Goal: Information Seeking & Learning: Learn about a topic

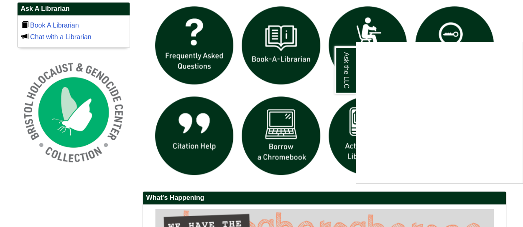
scroll to position [602, 0]
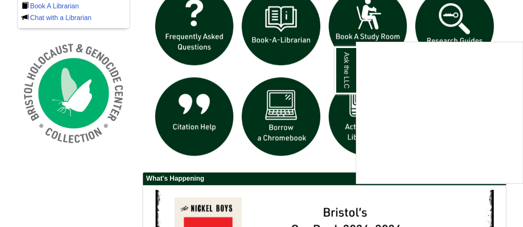
click at [230, 72] on div "Ask the LLC" at bounding box center [261, 113] width 523 height 227
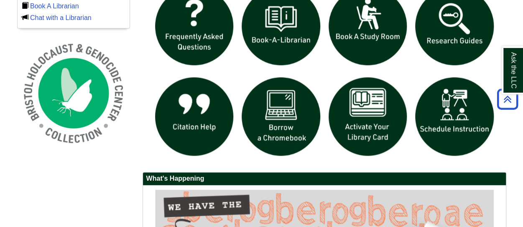
click at [131, 64] on div "Ask A Librarian Book A Librarian Chat with a Librarian" at bounding box center [73, 72] width 125 height 179
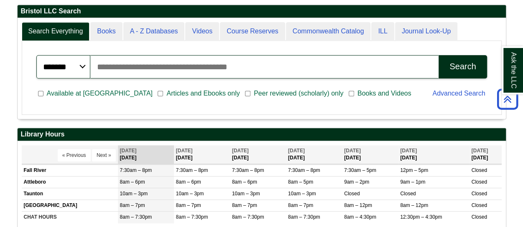
scroll to position [0, 0]
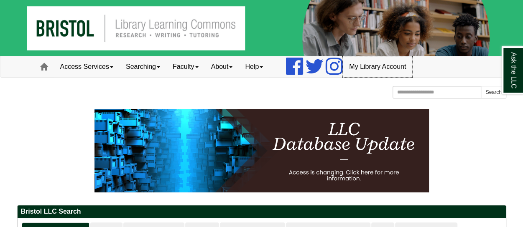
click at [390, 68] on link "My Library Account" at bounding box center [377, 66] width 69 height 21
click at [64, 117] on p at bounding box center [261, 151] width 489 height 84
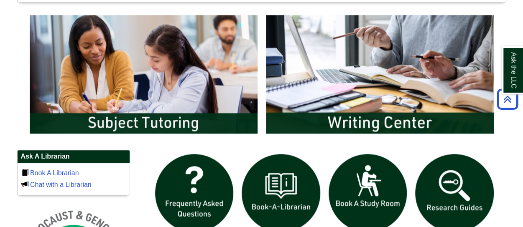
scroll to position [452, 0]
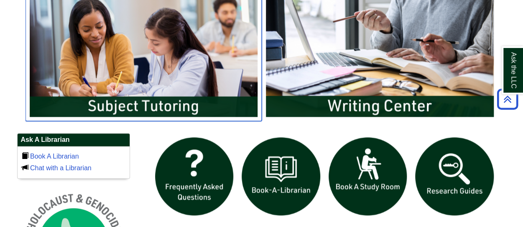
click at [104, 77] on img "slideshow" at bounding box center [144, 57] width 236 height 127
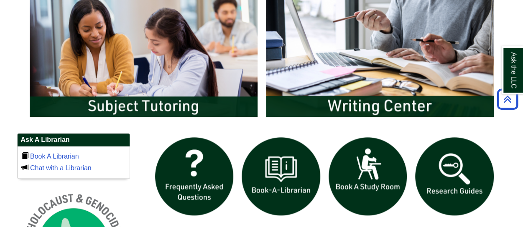
click at [504, 153] on div at bounding box center [325, 223] width 364 height 181
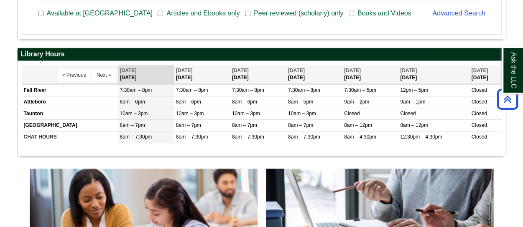
scroll to position [274, 0]
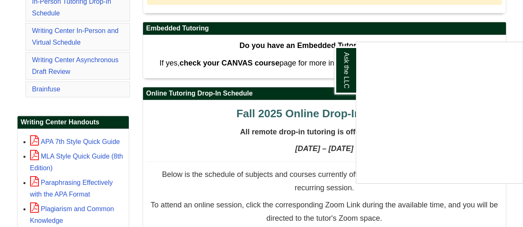
scroll to position [268, 0]
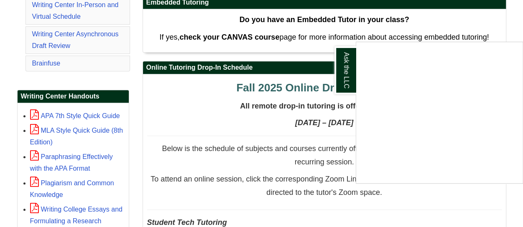
click at [206, 102] on div "Ask the LLC" at bounding box center [261, 113] width 523 height 227
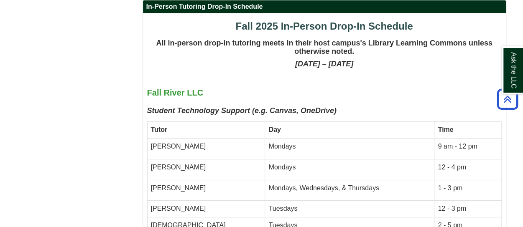
scroll to position [1622, 0]
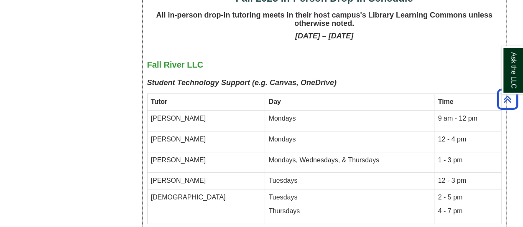
click at [265, 131] on td "Mondays" at bounding box center [349, 141] width 169 height 21
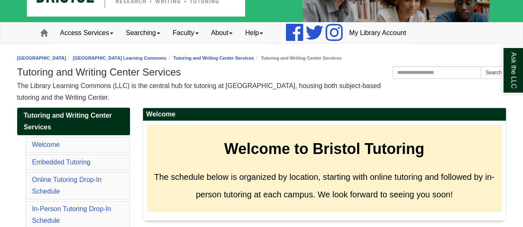
scroll to position [33, 0]
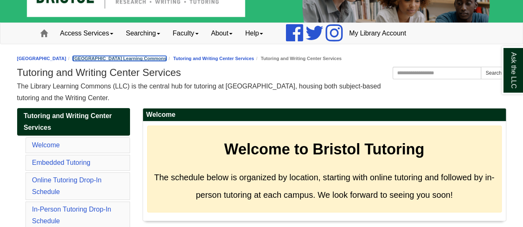
click at [130, 59] on link "[GEOGRAPHIC_DATA] Learning Commons" at bounding box center [120, 58] width 94 height 5
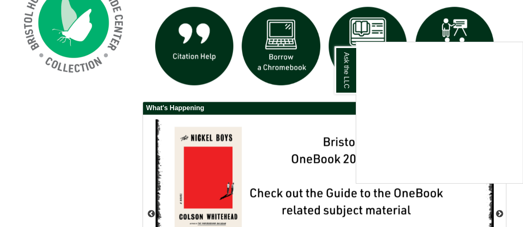
scroll to position [686, 0]
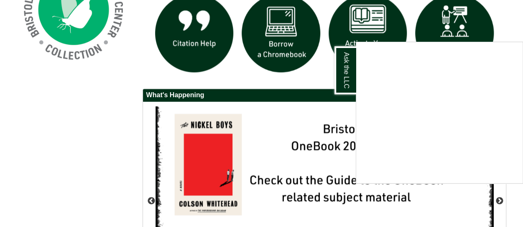
click at [96, 103] on div "Ask the LLC" at bounding box center [261, 113] width 523 height 227
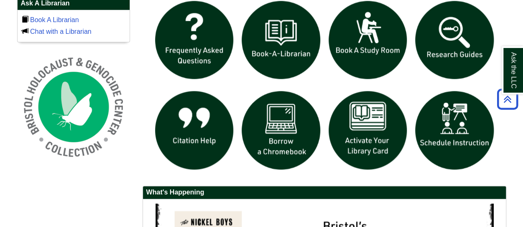
scroll to position [585, 0]
